Goal: Check status: Check status

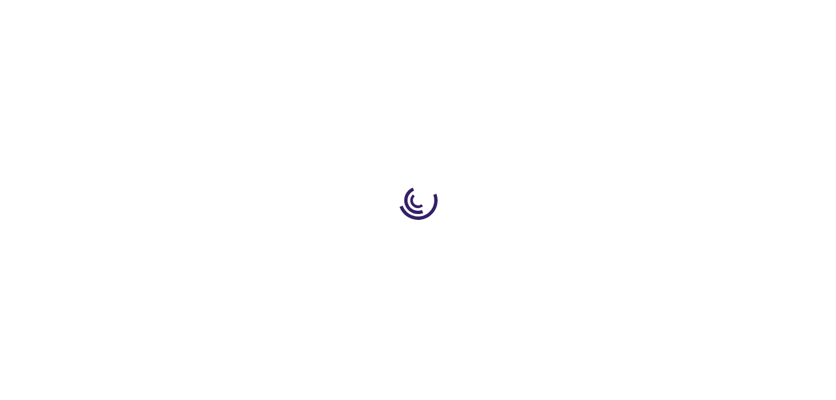
scroll to position [119, 0]
type input "0"
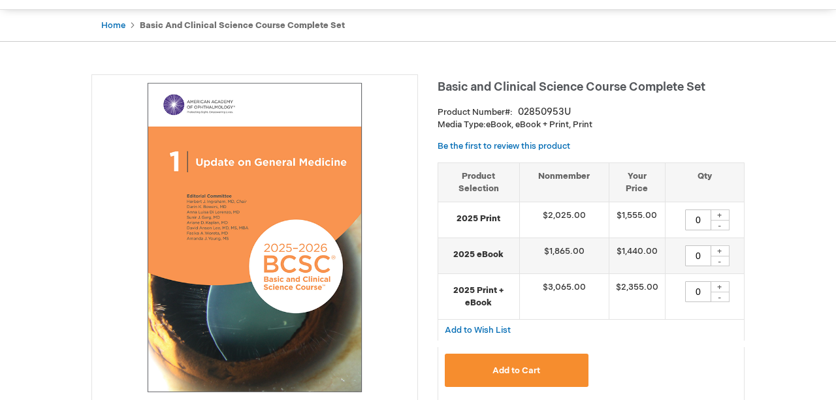
scroll to position [0, 0]
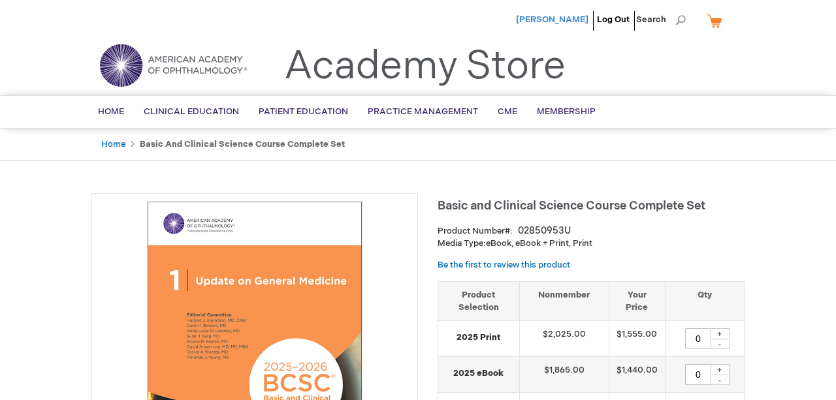
click at [556, 23] on span "[PERSON_NAME]" at bounding box center [552, 19] width 72 height 10
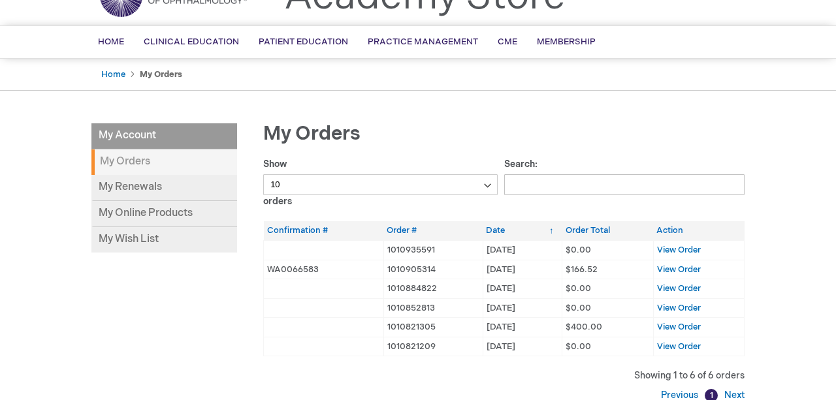
scroll to position [72, 0]
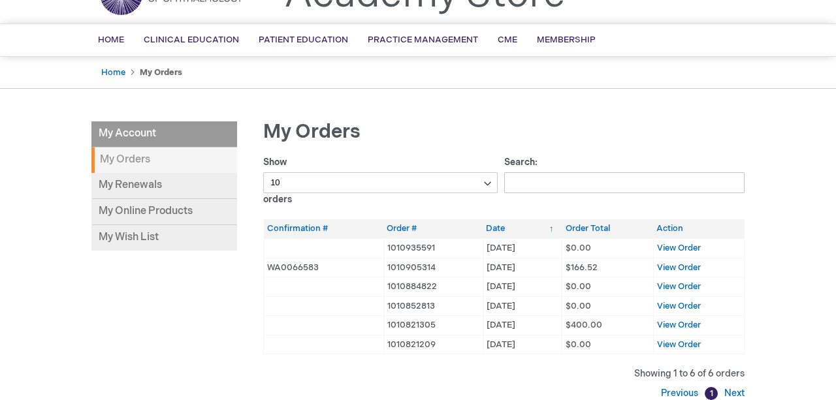
click at [669, 260] on td "View Order" at bounding box center [698, 268] width 91 height 20
click at [665, 270] on span "View Order" at bounding box center [679, 268] width 44 height 10
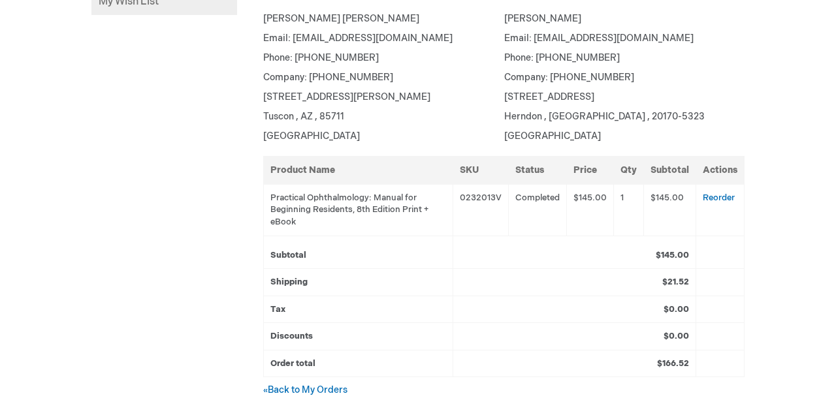
scroll to position [319, 0]
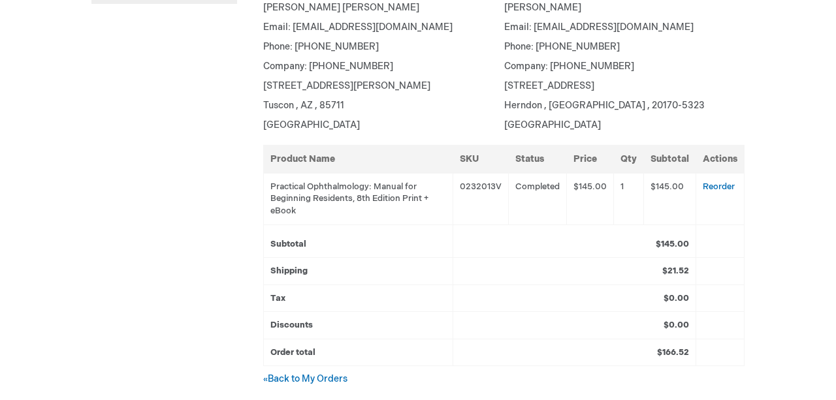
drag, startPoint x: 313, startPoint y: 210, endPoint x: 292, endPoint y: 170, distance: 44.7
click at [292, 170] on table "Product Name SKU Status Price Qty Subtotal Actions Practical Ophthalmology: Man…" at bounding box center [503, 256] width 481 height 222
click at [292, 170] on th "Product Name" at bounding box center [358, 159] width 189 height 28
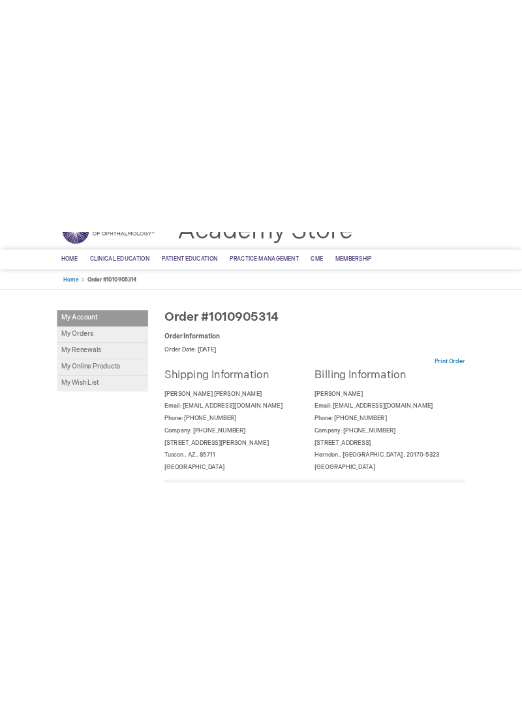
scroll to position [0, 0]
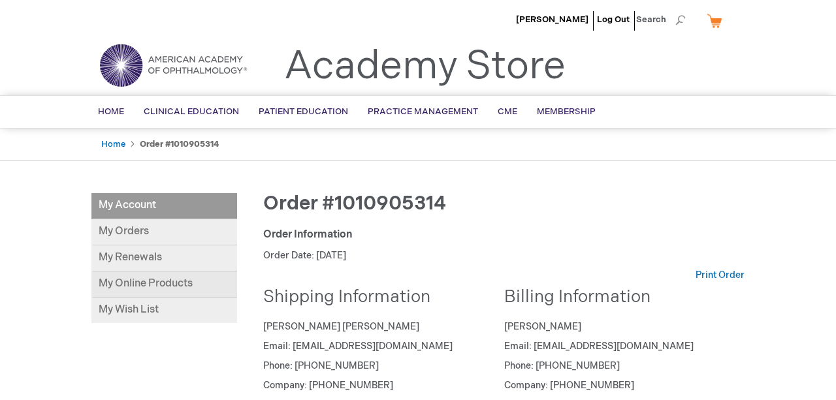
click at [197, 274] on link "My Online Products" at bounding box center [164, 285] width 146 height 26
